Goal: Information Seeking & Learning: Learn about a topic

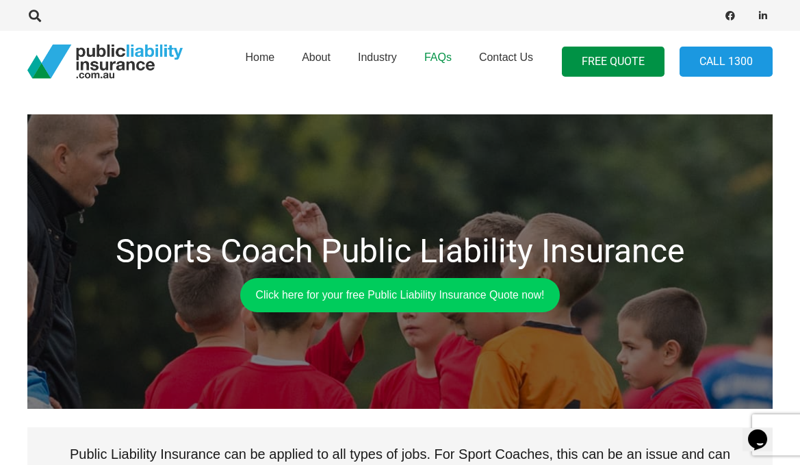
click at [440, 66] on link "FAQs" at bounding box center [438, 62] width 55 height 70
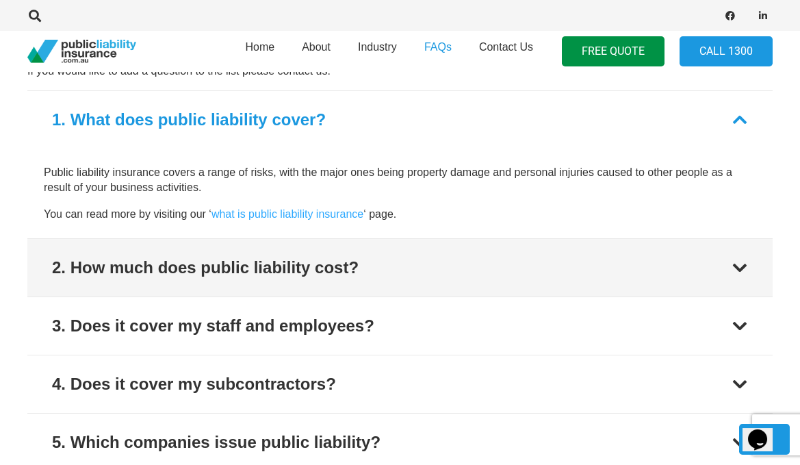
click at [361, 279] on button "2. How much does public liability cost?" at bounding box center [400, 268] width 746 height 58
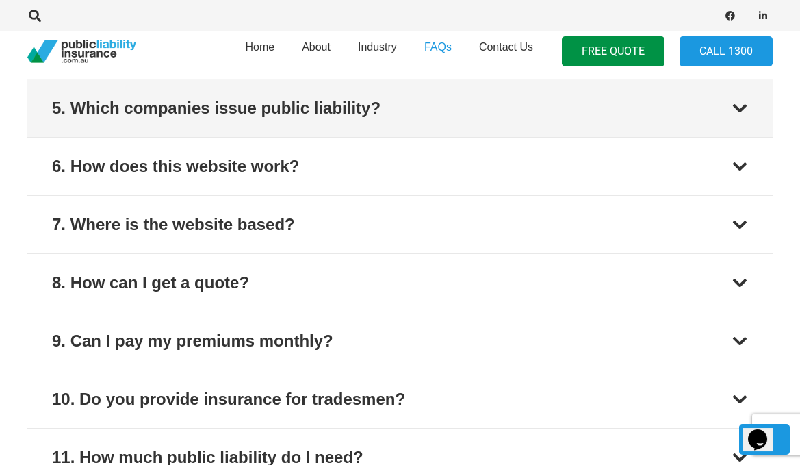
scroll to position [860, 0]
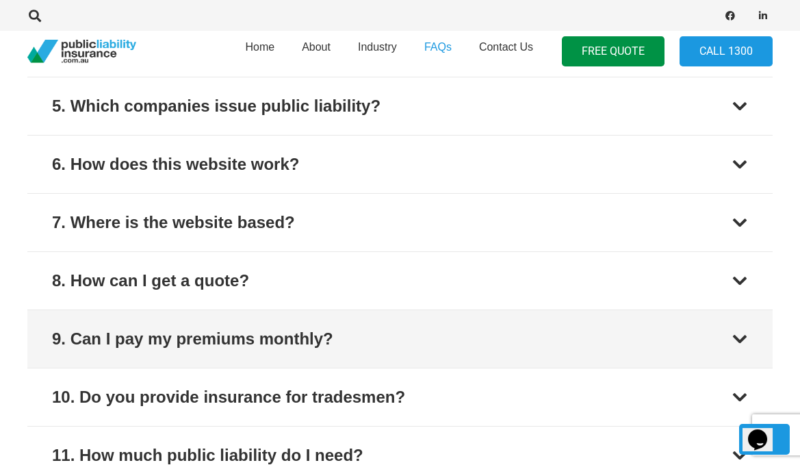
click at [372, 336] on button "9. Can I pay my premiums monthly?" at bounding box center [400, 339] width 746 height 58
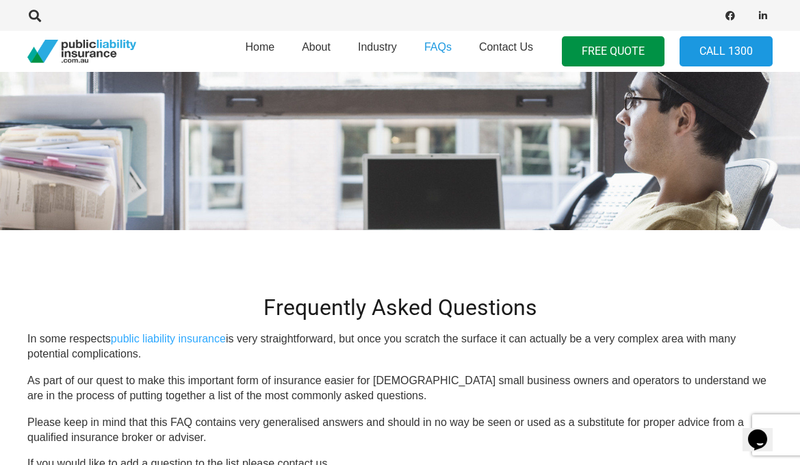
scroll to position [0, 0]
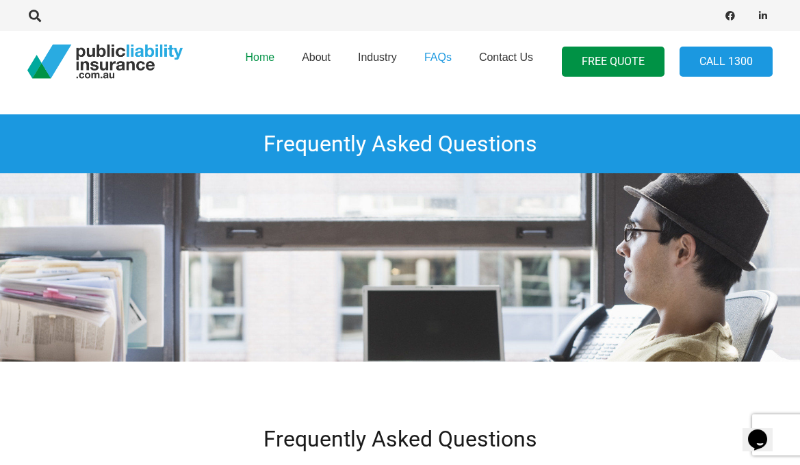
click at [260, 56] on span "Home" at bounding box center [259, 57] width 29 height 12
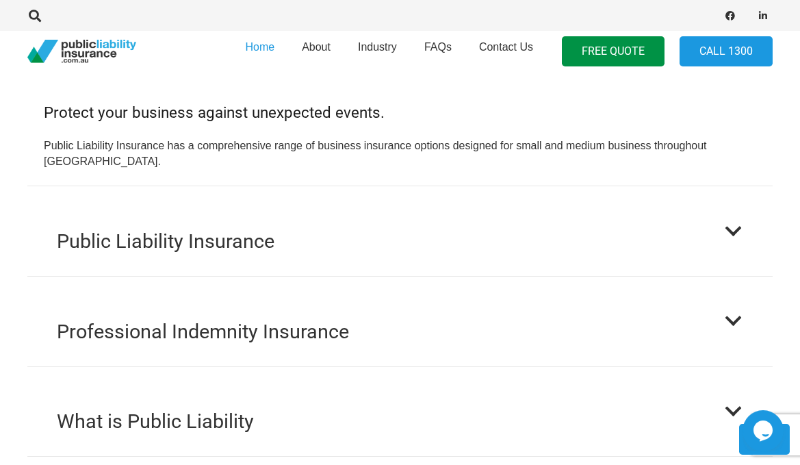
scroll to position [1383, 0]
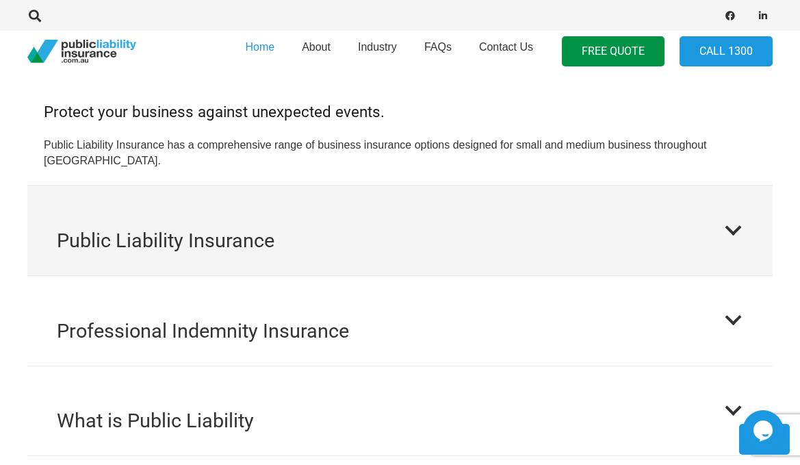
click at [345, 248] on button "Public Liability Insurance" at bounding box center [400, 231] width 746 height 90
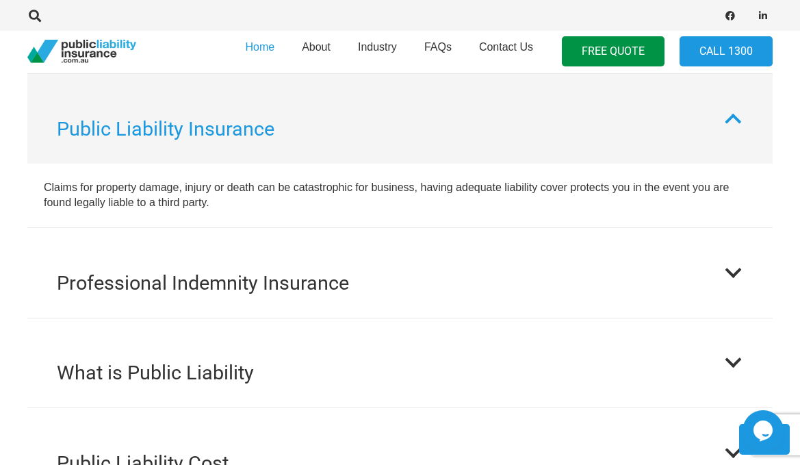
scroll to position [1397, 0]
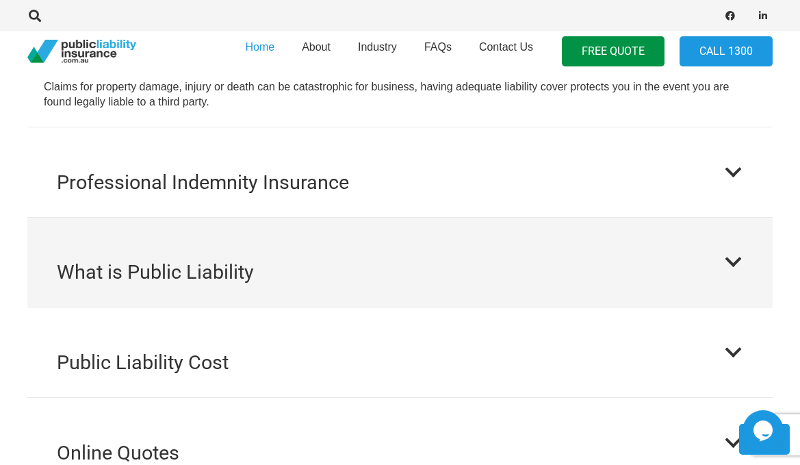
click at [415, 296] on button "What is Public Liability" at bounding box center [400, 263] width 746 height 90
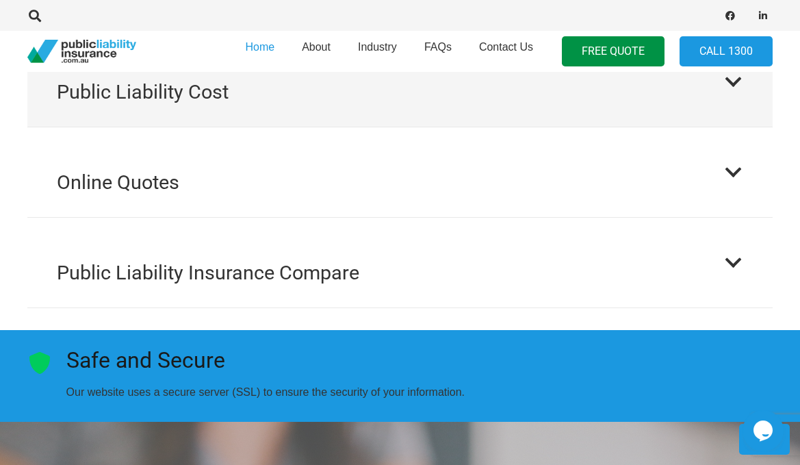
scroll to position [1890, 0]
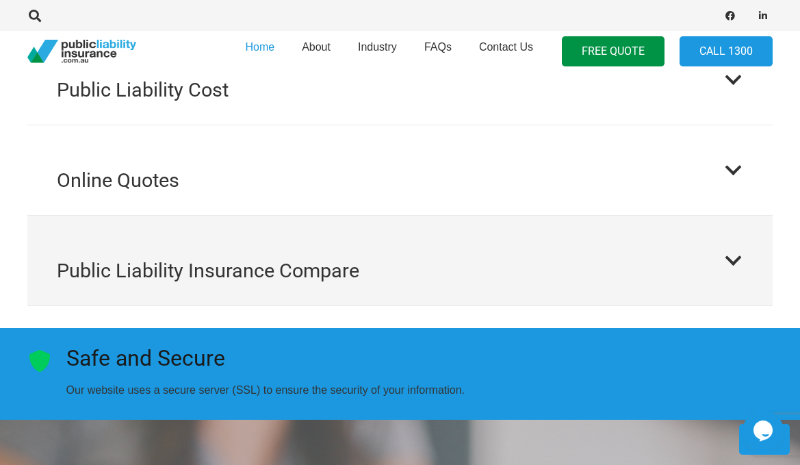
click at [385, 272] on button "Public Liability Insurance Compare" at bounding box center [400, 261] width 746 height 90
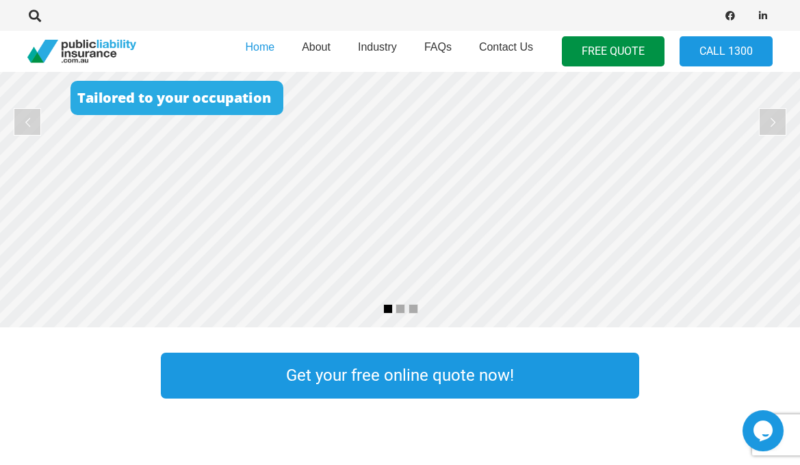
scroll to position [80, 0]
